Goal: Information Seeking & Learning: Find specific fact

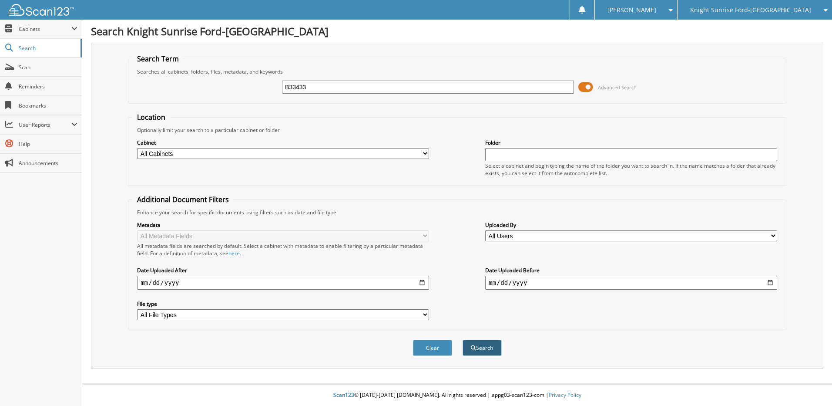
type input "B33433"
click at [486, 349] on button "Search" at bounding box center [482, 347] width 39 height 16
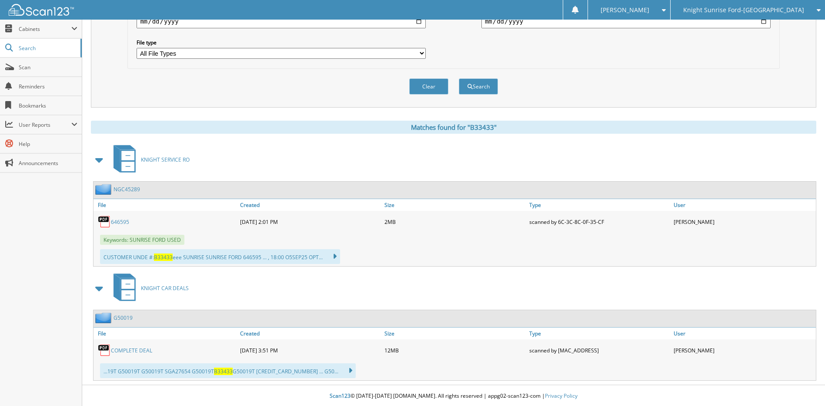
scroll to position [262, 0]
click at [125, 315] on link "G50019" at bounding box center [123, 316] width 19 height 7
